Goal: Task Accomplishment & Management: Use online tool/utility

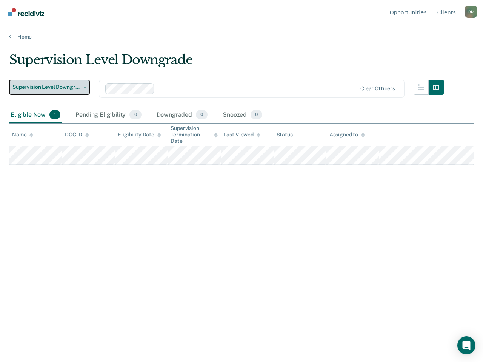
click at [57, 86] on span "Supervision Level Downgrade" at bounding box center [46, 87] width 68 height 6
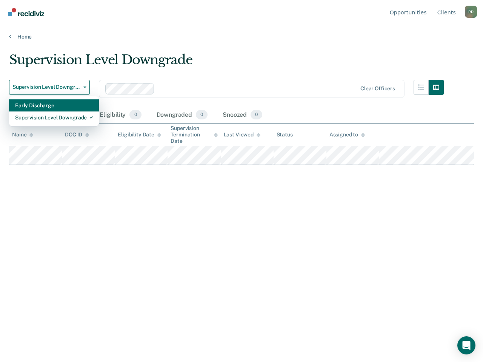
click at [62, 108] on div "Early Discharge" at bounding box center [54, 105] width 78 height 12
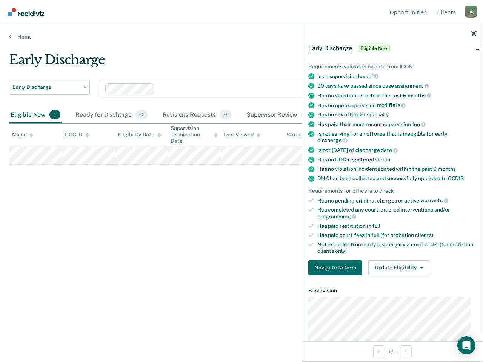
scroll to position [76, 0]
